Goal: Contribute content

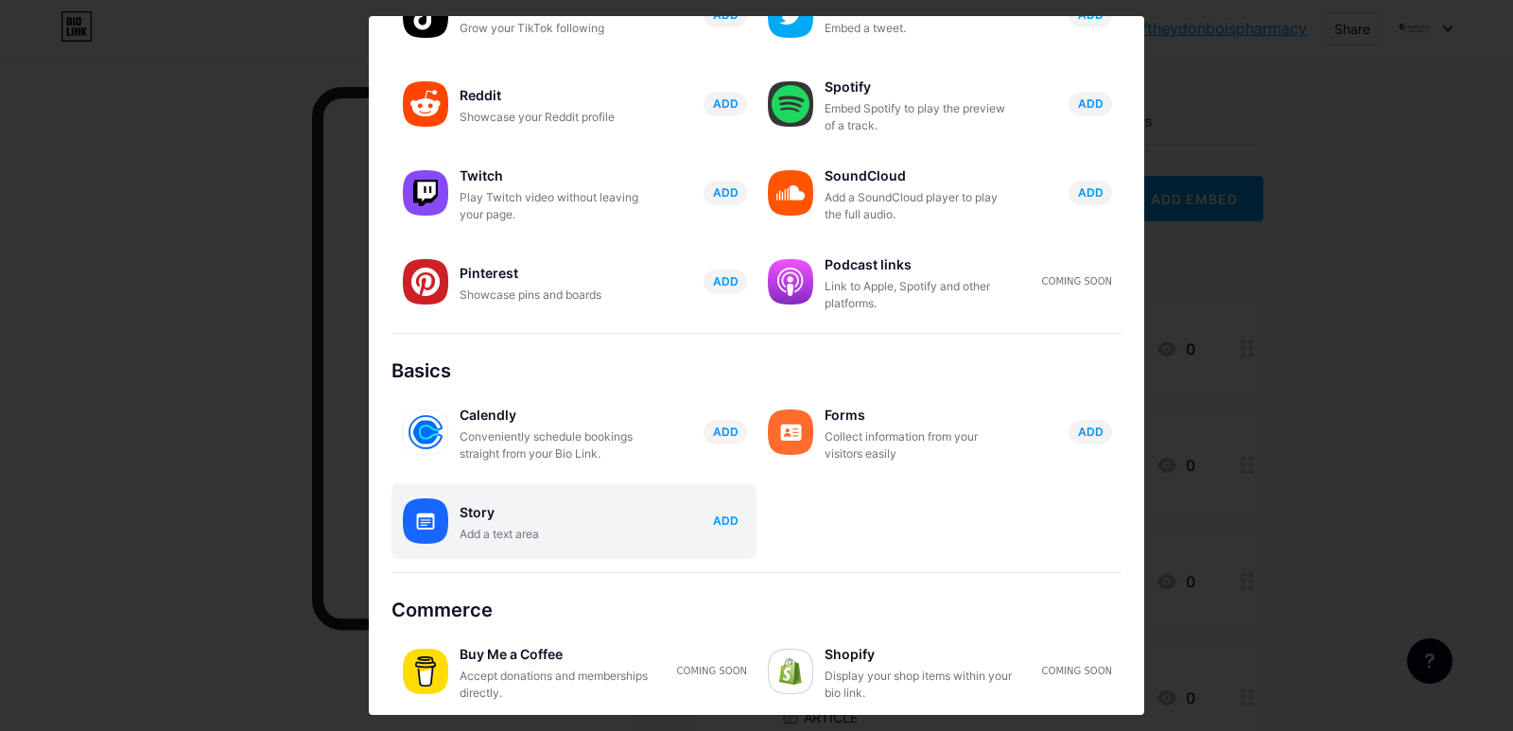
scroll to position [265, 0]
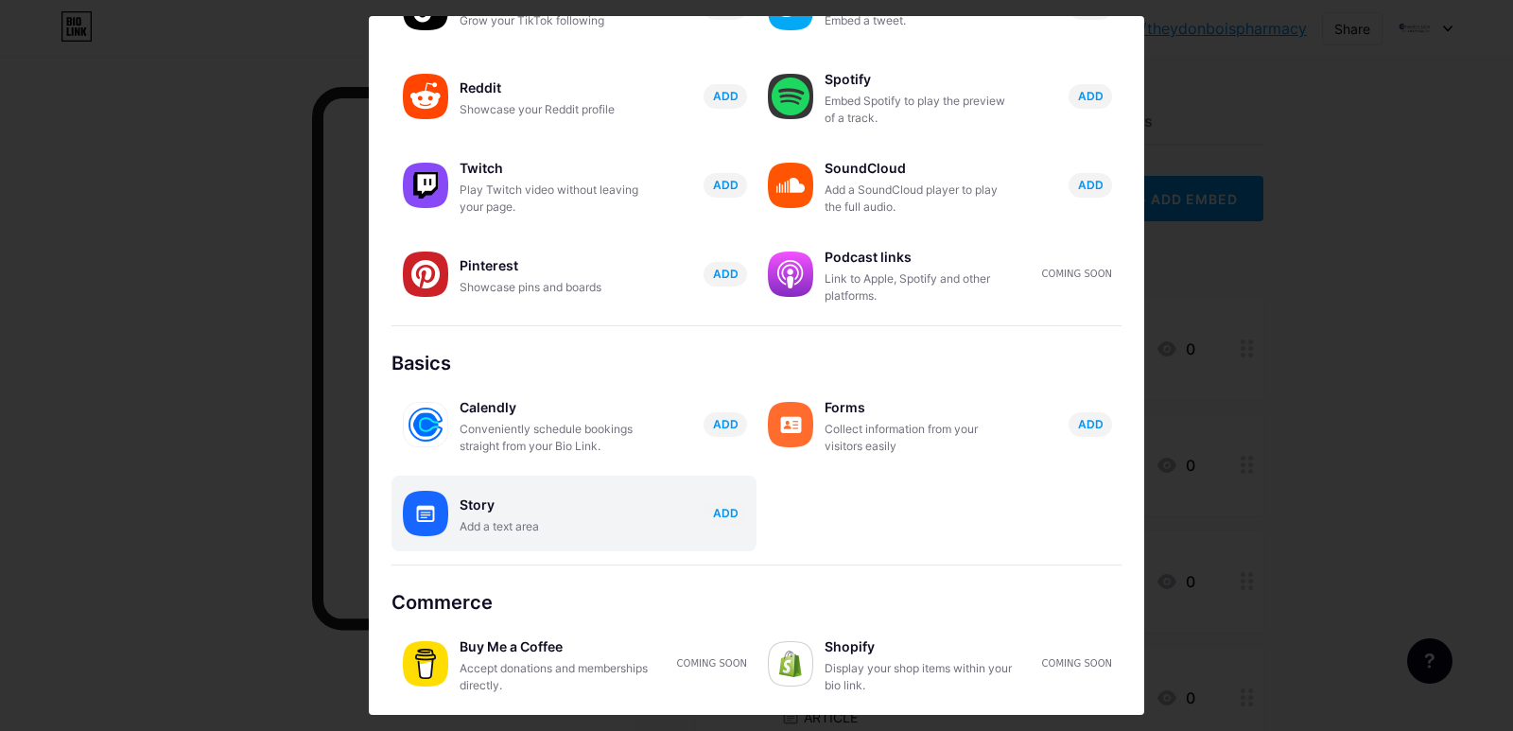
click at [502, 545] on div "Story Add a text area ADD" at bounding box center [573, 513] width 365 height 76
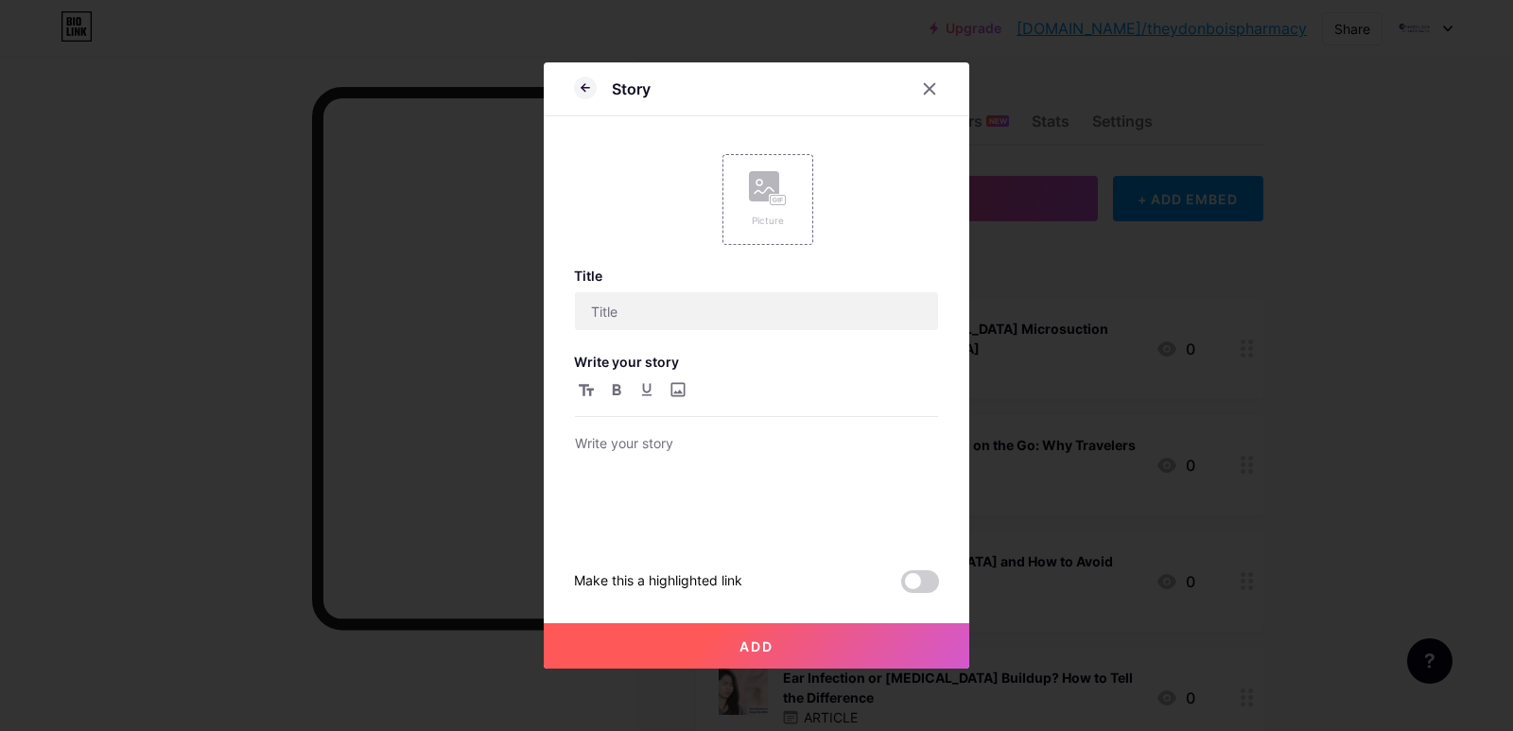
scroll to position [0, 0]
click at [760, 199] on rect at bounding box center [764, 186] width 30 height 30
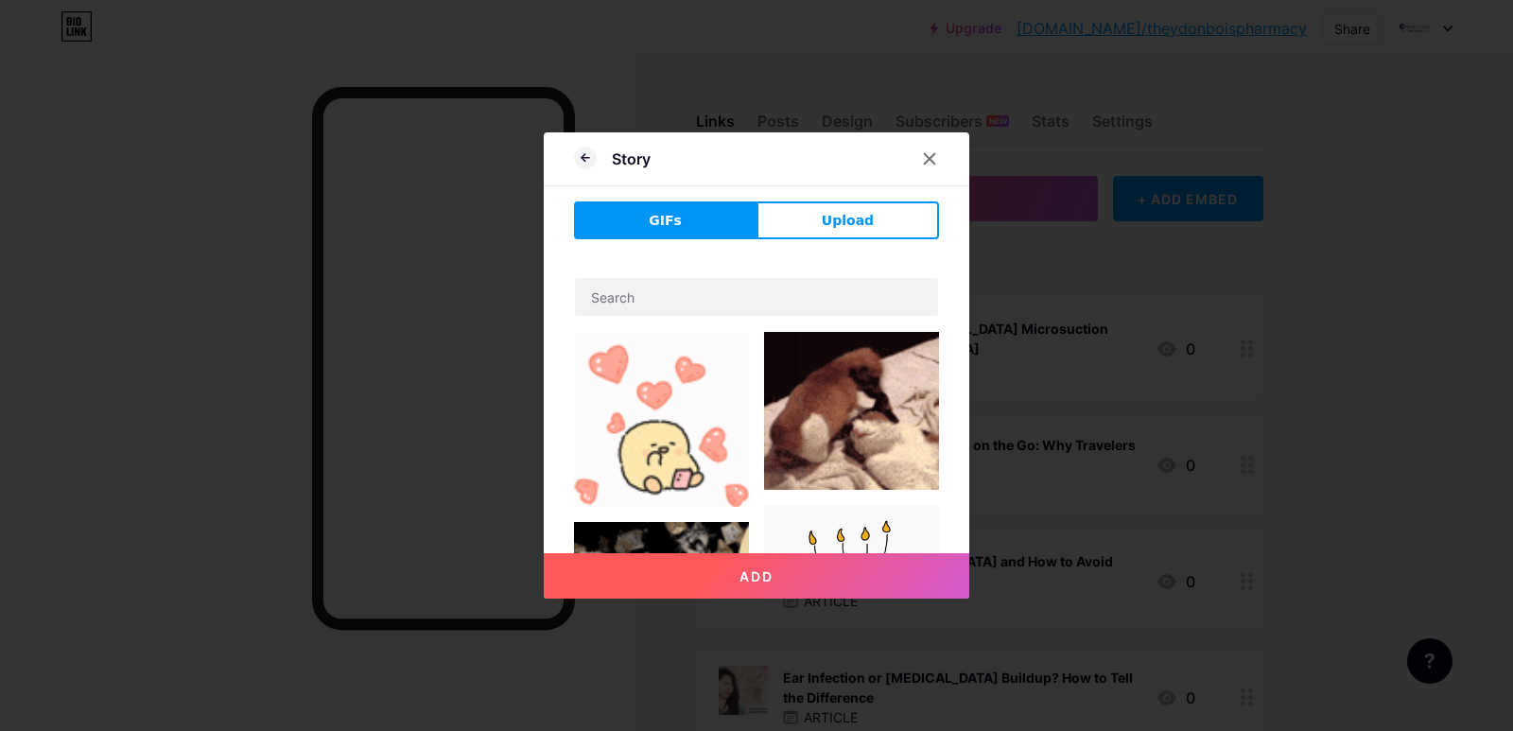
click at [807, 219] on button "Upload" at bounding box center [847, 220] width 182 height 38
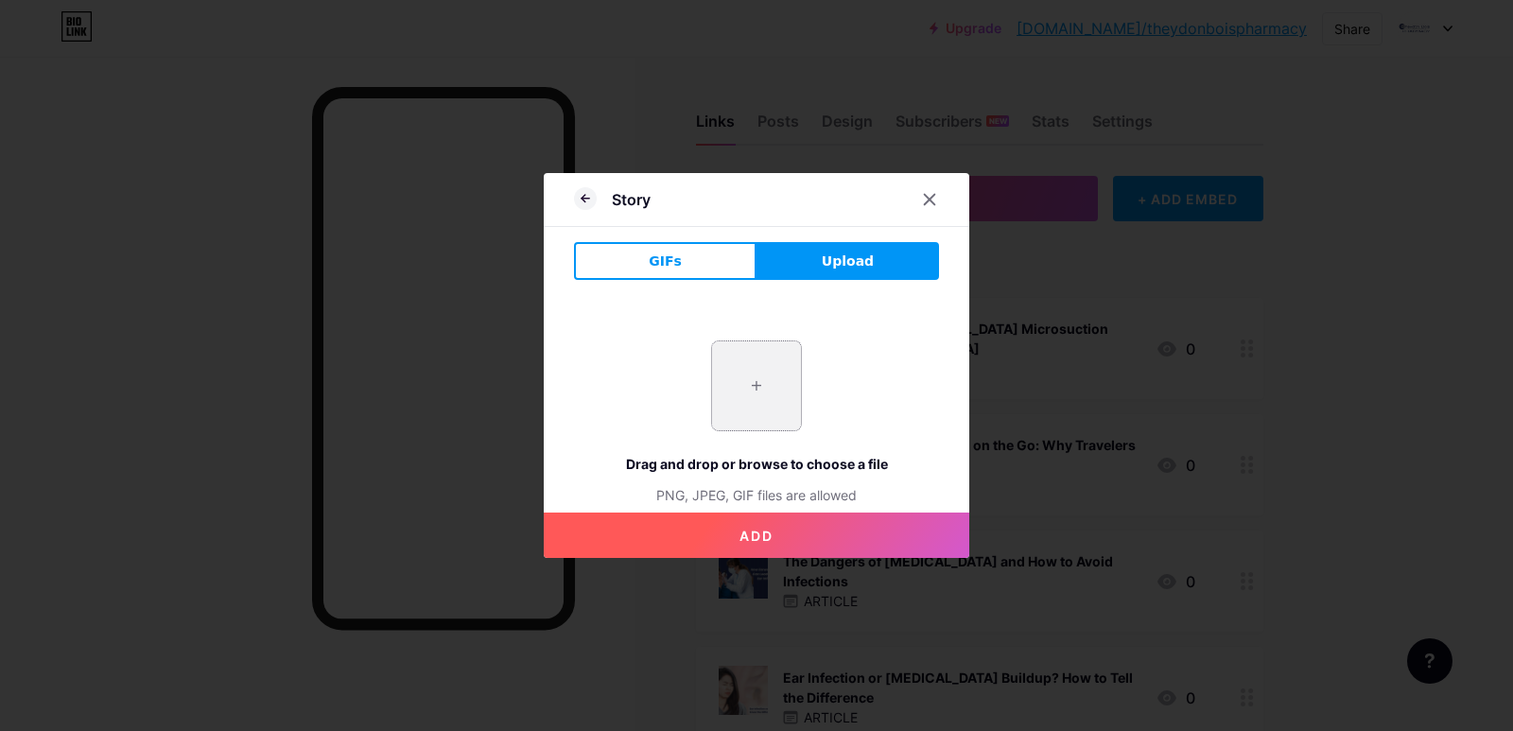
click at [767, 395] on input "file" at bounding box center [756, 385] width 89 height 89
type input "C:\fakepath\imgi_2_Theydon-[GEOGRAPHIC_DATA]-Essexs-Trusted-Choice-for-Ear-Wax-…"
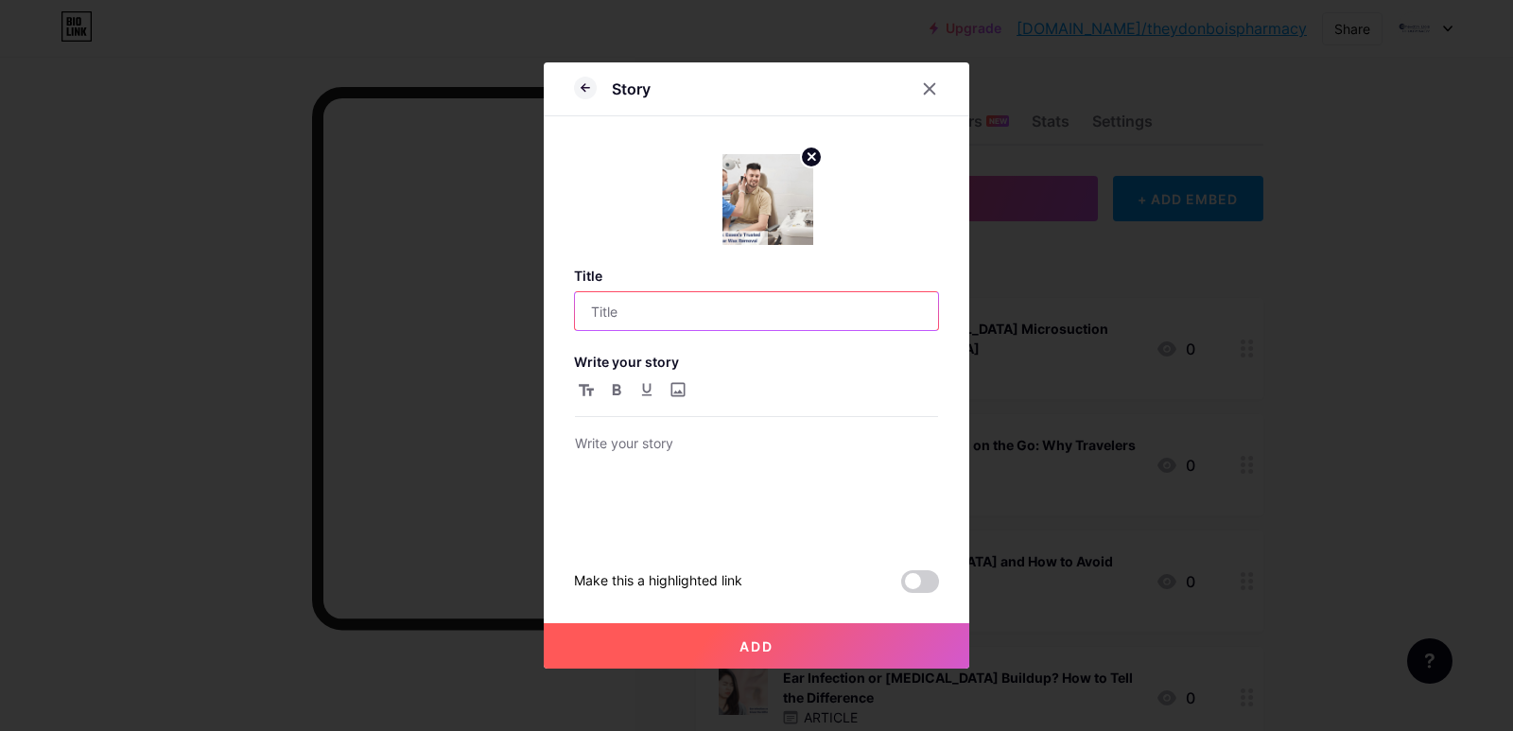
click at [751, 315] on input "text" at bounding box center [756, 311] width 363 height 38
paste input "Clear Hearing with Expert Ear Wax Removal in [GEOGRAPHIC_DATA] Bois"
type input "Clear Hearing with Expert Ear Wax Removal in [GEOGRAPHIC_DATA] Bois"
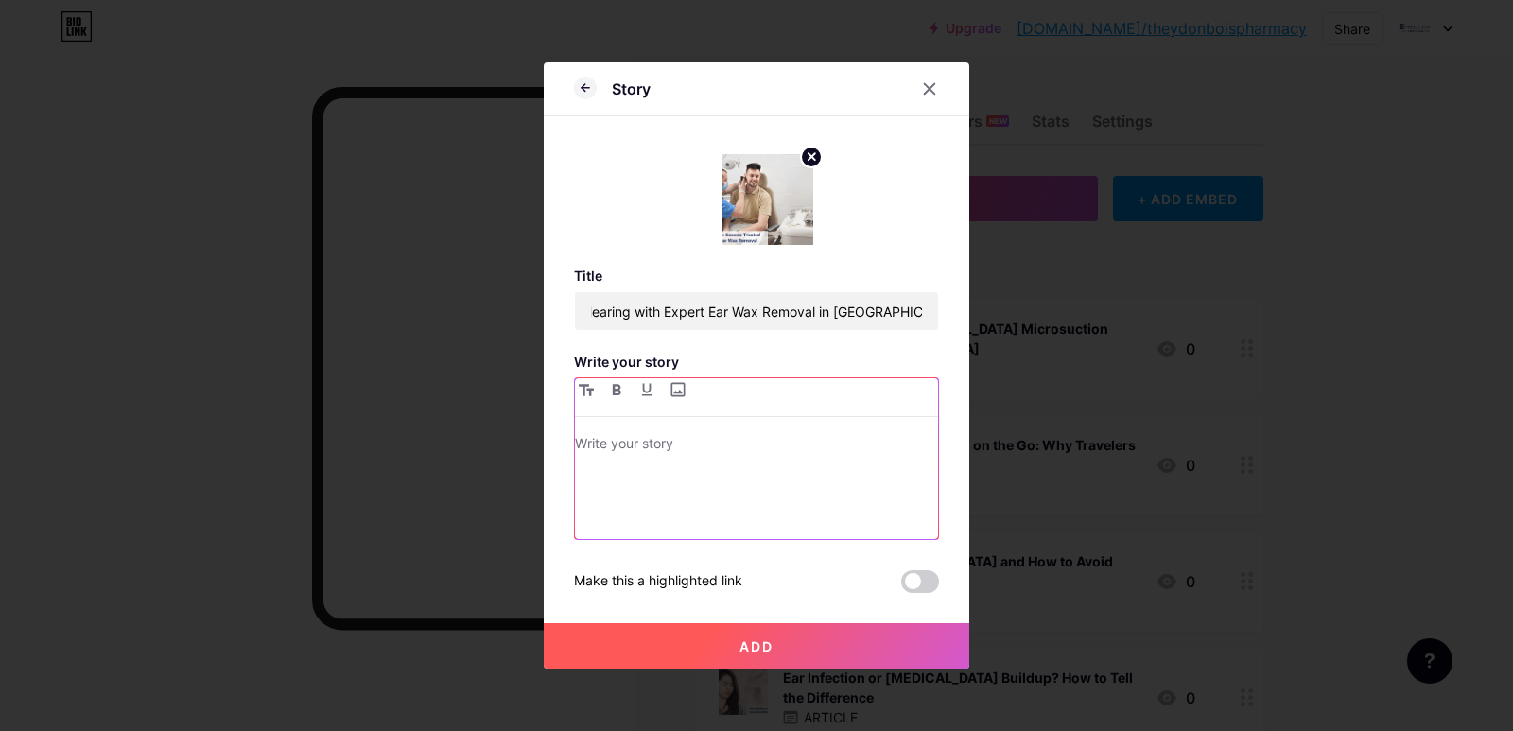
click at [708, 534] on div at bounding box center [756, 485] width 363 height 107
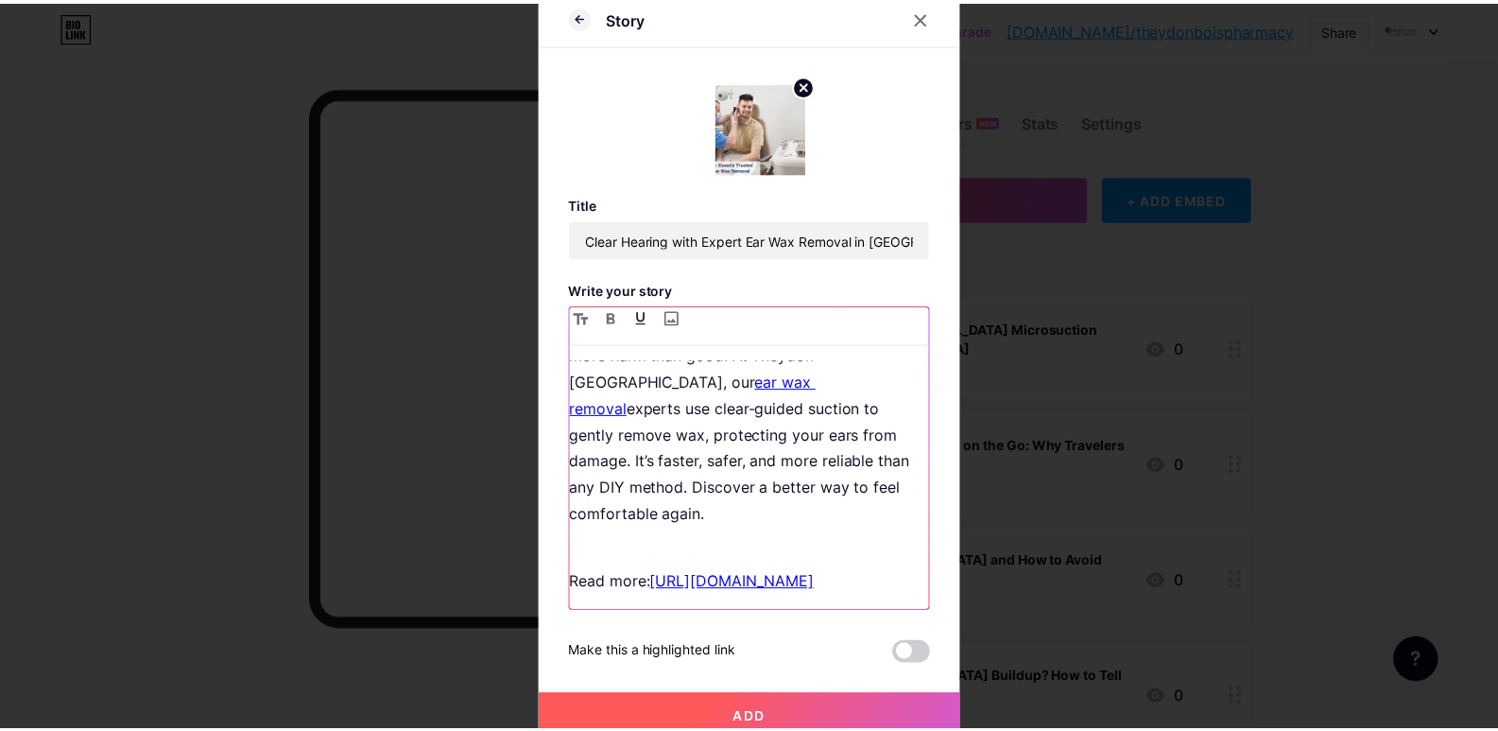
scroll to position [71, 0]
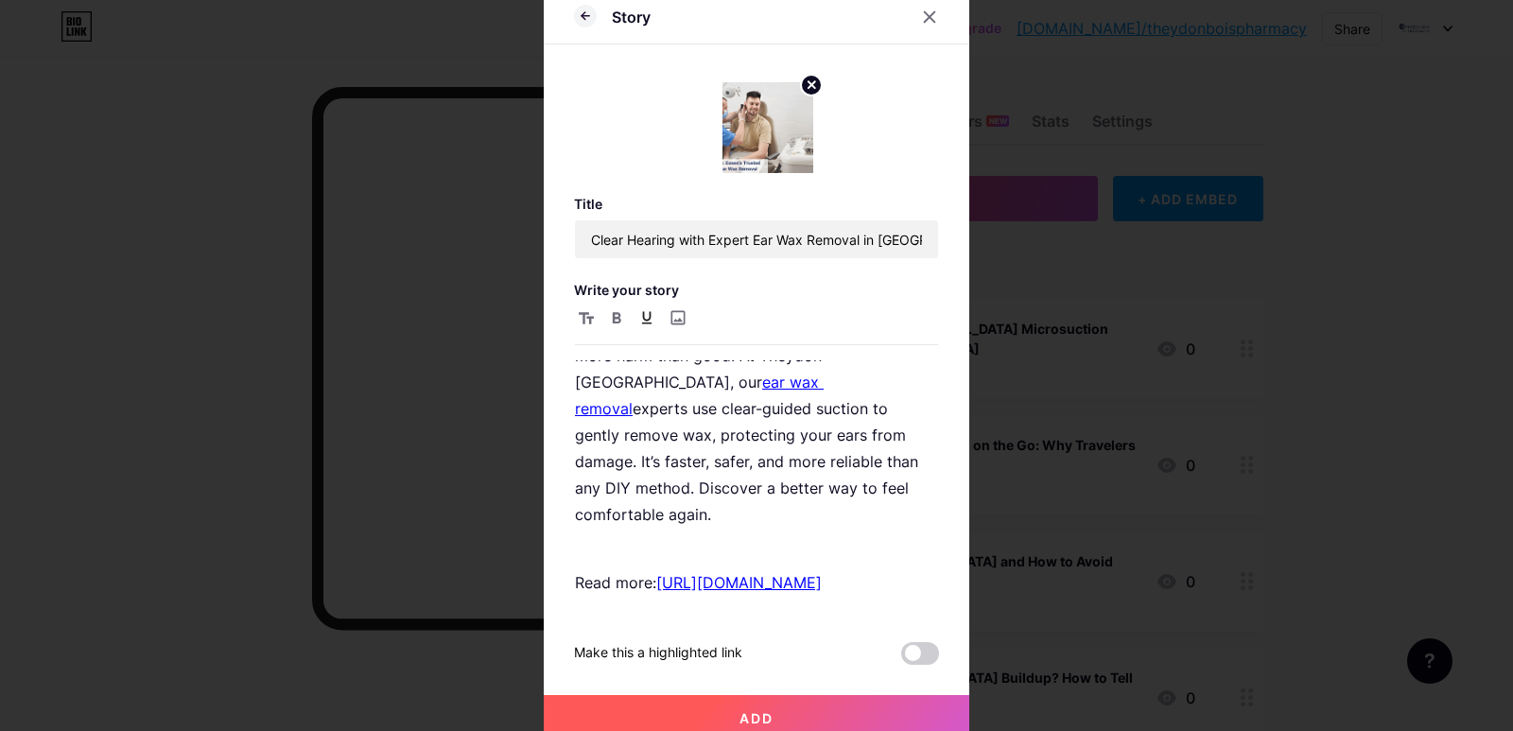
click at [808, 724] on button "Add" at bounding box center [756, 717] width 425 height 45
